Goal: Information Seeking & Learning: Learn about a topic

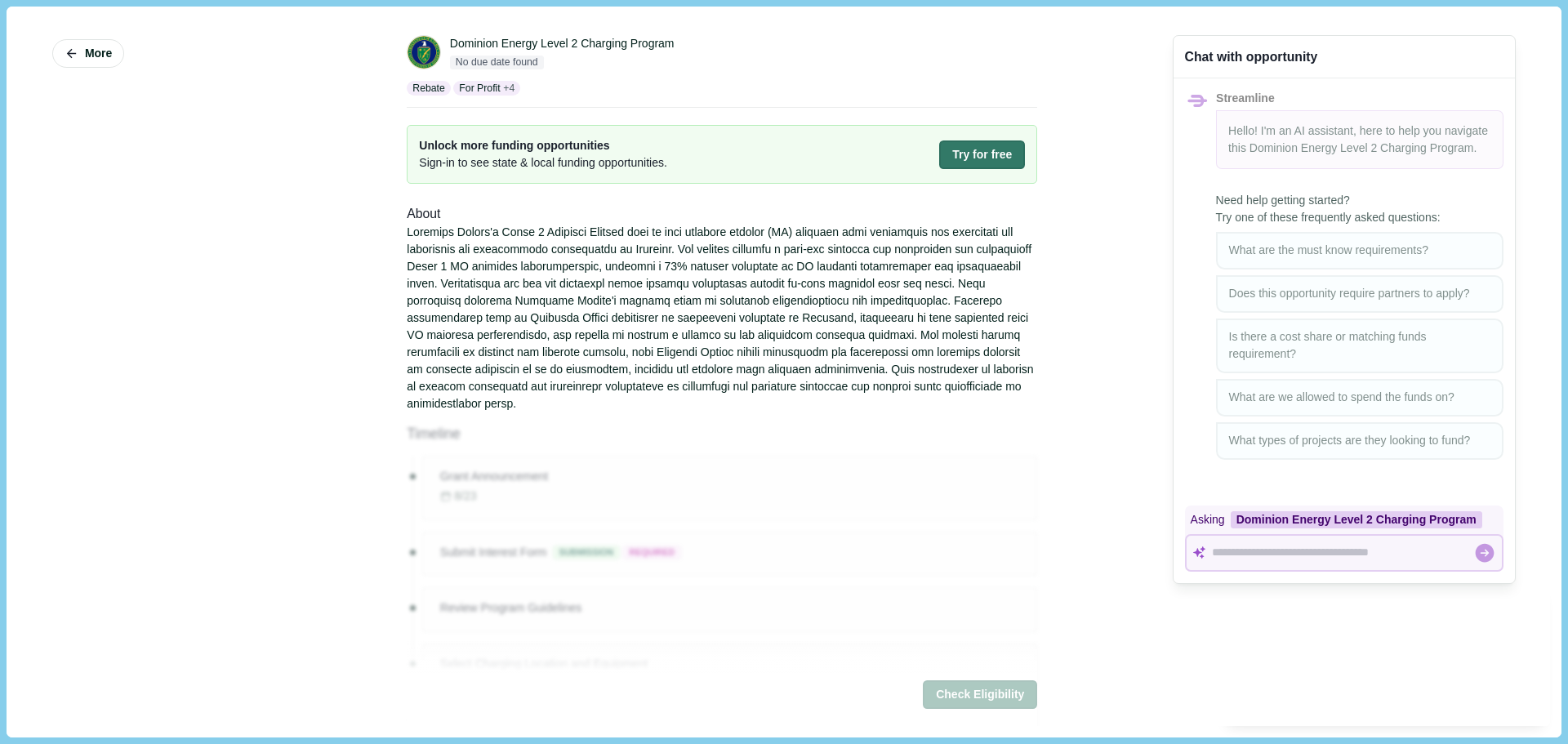
click at [566, 268] on div at bounding box center [722, 318] width 631 height 189
